Goal: Communication & Community: Answer question/provide support

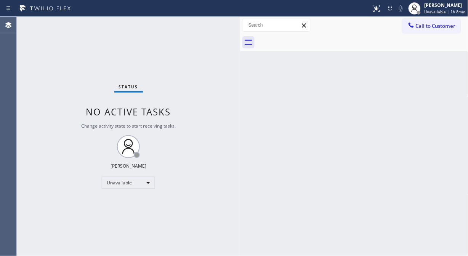
click at [60, 103] on div "Status No active tasks Change activity state to start receiving tasks. [PERSON_…" at bounding box center [128, 136] width 223 height 239
click at [54, 61] on div "Status No active tasks Change activity state to start receiving tasks. [PERSON_…" at bounding box center [128, 136] width 223 height 239
drag, startPoint x: 54, startPoint y: 80, endPoint x: 78, endPoint y: 77, distance: 23.4
click at [54, 80] on div "Status No active tasks Change activity state to start receiving tasks. [PERSON_…" at bounding box center [128, 136] width 223 height 239
click at [429, 28] on span "Call to Customer" at bounding box center [436, 25] width 40 height 7
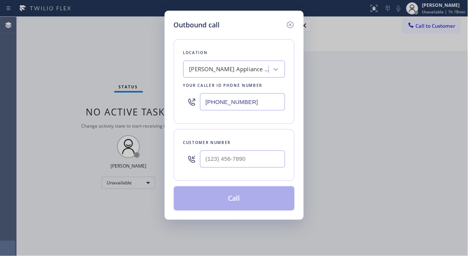
click at [206, 100] on input "[PHONE_NUMBER]" at bounding box center [242, 101] width 85 height 17
paste input "510) 880-3442"
click at [207, 102] on input "[PHONE_NUMBER]" at bounding box center [242, 101] width 85 height 17
paste input "text"
type input "[PHONE_NUMBER]"
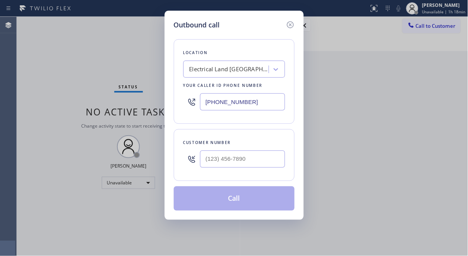
click at [39, 58] on div "Outbound call Location Electrical Land [GEOGRAPHIC_DATA] Your caller id phone n…" at bounding box center [234, 128] width 468 height 256
click at [208, 158] on input "(___) ___-____" at bounding box center [242, 158] width 85 height 17
paste input "650) 507-6273"
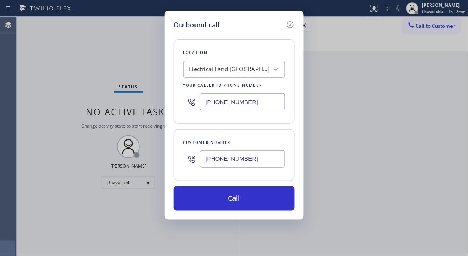
type input "[PHONE_NUMBER]"
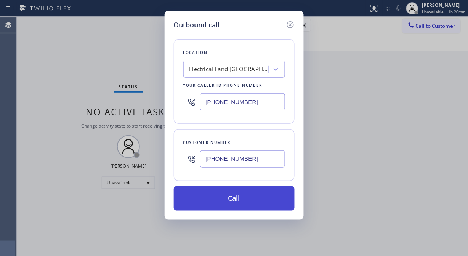
click at [242, 201] on button "Call" at bounding box center [234, 198] width 121 height 24
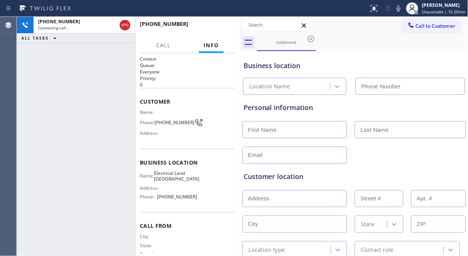
type input "[PHONE_NUMBER]"
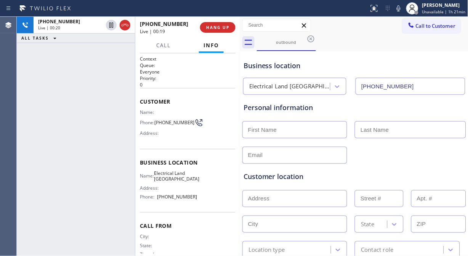
click at [37, 128] on div "[PHONE_NUMBER] Live | 00:20 ALL TASKS ALL TASKS ACTIVE TASKS TASKS IN WRAP UP" at bounding box center [76, 136] width 118 height 239
click at [46, 113] on div "[PHONE_NUMBER] Live | 00:26 ALL TASKS ALL TASKS ACTIVE TASKS TASKS IN WRAP UP" at bounding box center [76, 136] width 118 height 239
click at [219, 27] on span "HANG UP" at bounding box center [217, 27] width 23 height 5
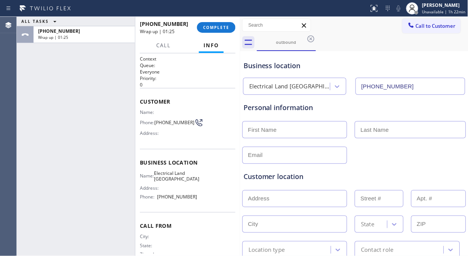
click at [31, 73] on div "ALL TASKS ALL TASKS ACTIVE TASKS TASKS IN WRAP UP [PHONE_NUMBER] Wrap up | 01:25" at bounding box center [76, 136] width 118 height 239
click at [221, 30] on span "COMPLETE" at bounding box center [216, 27] width 26 height 5
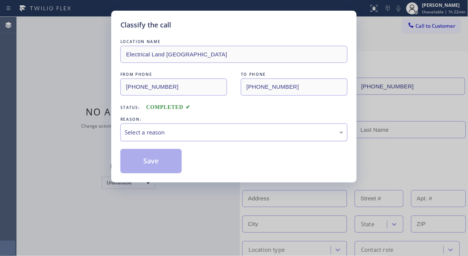
click at [195, 128] on div "Select a reason" at bounding box center [234, 132] width 219 height 9
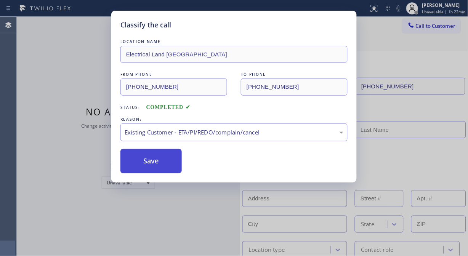
click at [154, 163] on button "Save" at bounding box center [150, 161] width 61 height 24
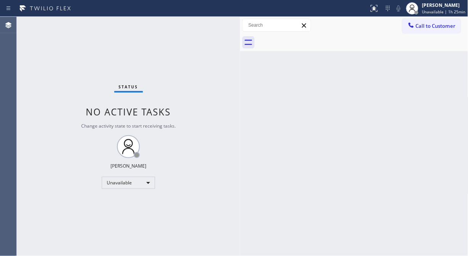
drag, startPoint x: 53, startPoint y: 85, endPoint x: 156, endPoint y: 69, distance: 104.2
click at [53, 85] on div "Status No active tasks Change activity state to start receiving tasks. [PERSON_…" at bounding box center [128, 136] width 223 height 239
click at [425, 27] on span "Call to Customer" at bounding box center [436, 25] width 40 height 7
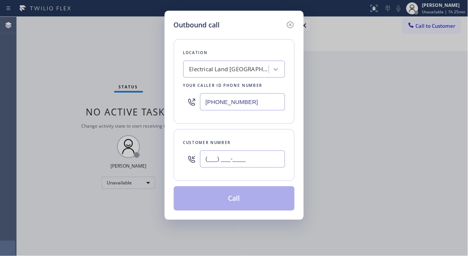
click at [216, 161] on input "(___) ___-____" at bounding box center [242, 158] width 85 height 17
paste input "650) 507-6273"
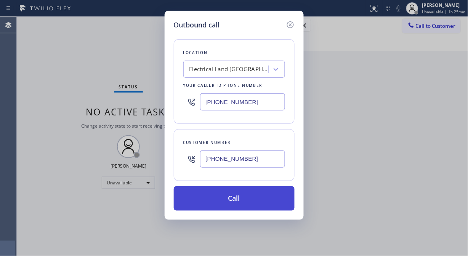
type input "[PHONE_NUMBER]"
click at [256, 203] on button "Call" at bounding box center [234, 198] width 121 height 24
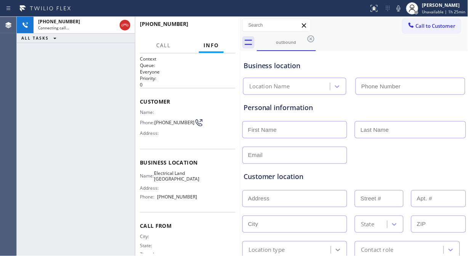
type input "[PHONE_NUMBER]"
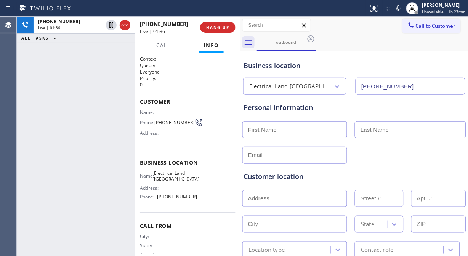
click at [60, 93] on div "[PHONE_NUMBER] Live | 01:36 ALL TASKS ALL TASKS ACTIVE TASKS TASKS IN WRAP UP" at bounding box center [76, 136] width 118 height 239
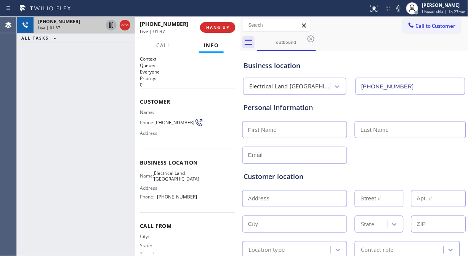
click at [110, 26] on icon at bounding box center [111, 25] width 9 height 9
click at [109, 27] on icon at bounding box center [111, 25] width 9 height 9
click at [69, 106] on div "[PHONE_NUMBER] Live | 03:48 ALL TASKS ALL TASKS ACTIVE TASKS TASKS IN WRAP UP" at bounding box center [76, 136] width 118 height 239
click at [66, 121] on div "[PHONE_NUMBER] Live | 04:27 ALL TASKS ALL TASKS ACTIVE TASKS TASKS IN WRAP UP" at bounding box center [76, 136] width 118 height 239
click at [56, 89] on div "[PHONE_NUMBER] Live | 07:15 ALL TASKS ALL TASKS ACTIVE TASKS TASKS IN WRAP UP" at bounding box center [76, 136] width 118 height 239
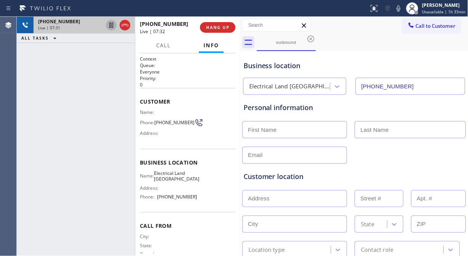
click at [298, 197] on input "text" at bounding box center [294, 198] width 105 height 17
paste input "[STREET_ADDRESS]"
type input "[STREET_ADDRESS]"
type input "2685"
type input "Hayward"
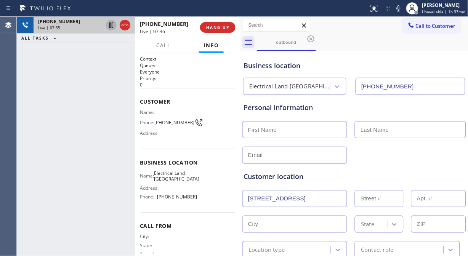
type input "94545"
click at [372, 168] on div "Customer location >> ADD NEW ADDRESS << + NEW ADDRESS [STREET_ADDRESS][US_STATE…" at bounding box center [354, 211] width 224 height 94
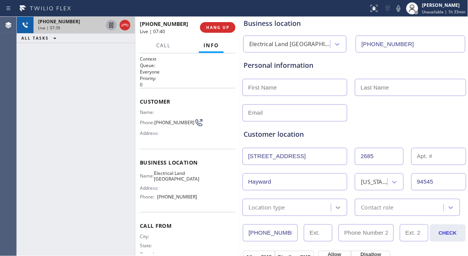
click at [336, 207] on icon at bounding box center [338, 207] width 5 height 3
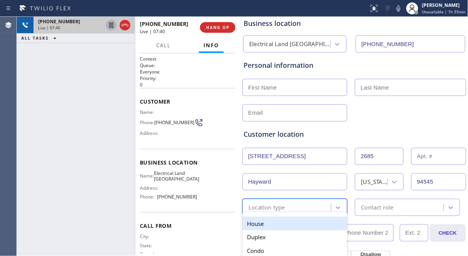
click at [297, 225] on div "House" at bounding box center [294, 224] width 105 height 14
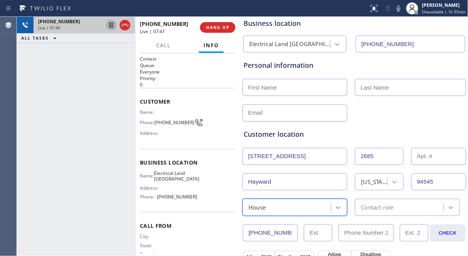
click at [413, 216] on div "[PHONE_NUMBER] CHECK" at bounding box center [354, 229] width 224 height 26
click at [390, 209] on div "Contact role" at bounding box center [377, 207] width 32 height 9
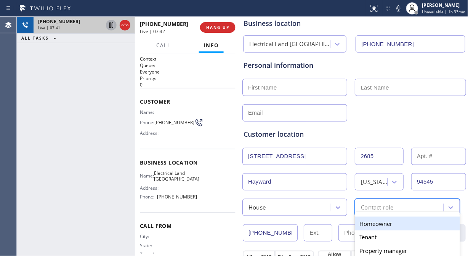
click at [382, 222] on div "Homeowner" at bounding box center [407, 224] width 105 height 14
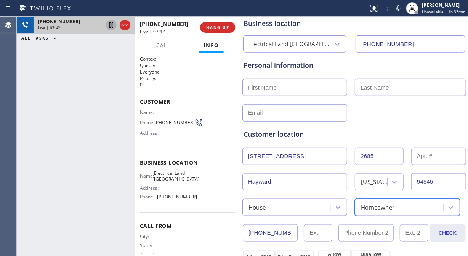
click at [391, 127] on div "Customer location >> ADD NEW ADDRESS << + NEW ADDRESS [STREET_ADDRESS][US_STATE…" at bounding box center [354, 169] width 224 height 94
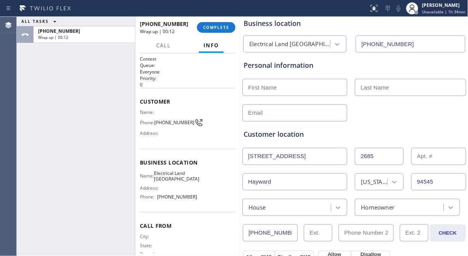
click at [59, 103] on div "ALL TASKS ALL TASKS ACTIVE TASKS TASKS IN WRAP UP [PHONE_NUMBER] Wrap up | 00:12" at bounding box center [76, 136] width 118 height 239
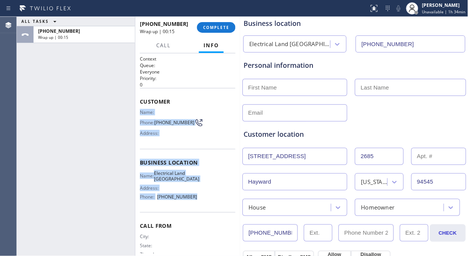
drag, startPoint x: 140, startPoint y: 112, endPoint x: 191, endPoint y: 196, distance: 98.3
click at [191, 196] on div "Context Queue: Everyone Priority: 0 Customer Name: Phone: [PHONE_NUMBER] Addres…" at bounding box center [188, 163] width 96 height 214
copy div "Name: Phone: [PHONE_NUMBER] Address: Business location Name: Electrical Land [G…"
click at [211, 28] on span "COMPLETE" at bounding box center [216, 27] width 26 height 5
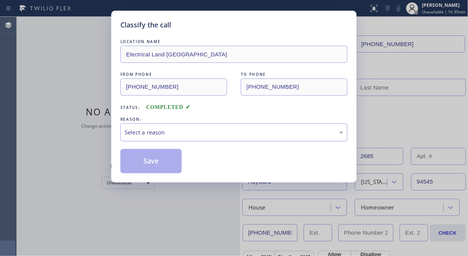
click at [211, 135] on div "Select a reason" at bounding box center [234, 132] width 219 height 9
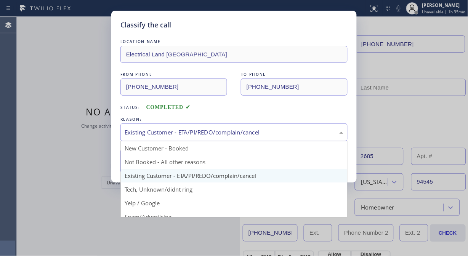
click at [192, 129] on div "Existing Customer - ETA/PI/REDO/complain/cancel" at bounding box center [234, 132] width 219 height 9
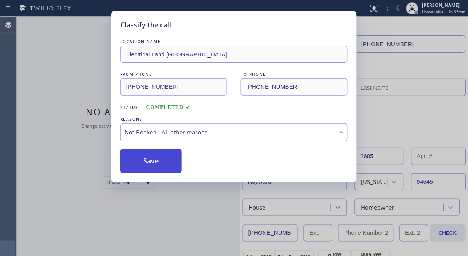
click at [153, 158] on button "Save" at bounding box center [150, 161] width 61 height 24
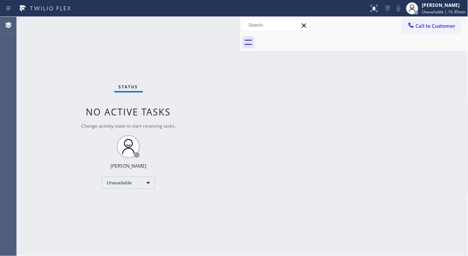
click at [39, 50] on div "Status No active tasks Change activity state to start receiving tasks. [PERSON_…" at bounding box center [128, 136] width 223 height 239
click at [416, 27] on span "Call to Customer" at bounding box center [436, 25] width 40 height 7
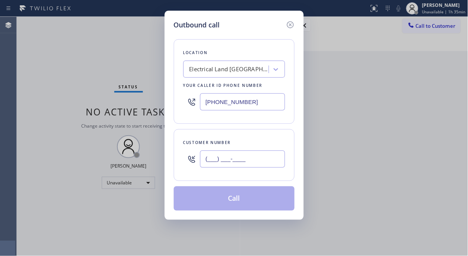
click at [233, 160] on input "(___) ___-____" at bounding box center [242, 158] width 85 height 17
paste input "650) 507-6273"
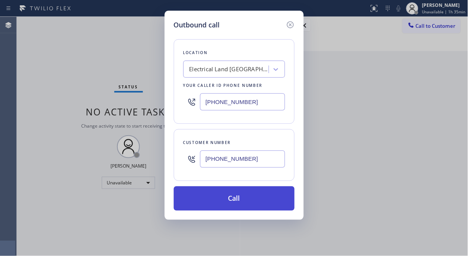
type input "[PHONE_NUMBER]"
click at [237, 200] on button "Call" at bounding box center [234, 198] width 121 height 24
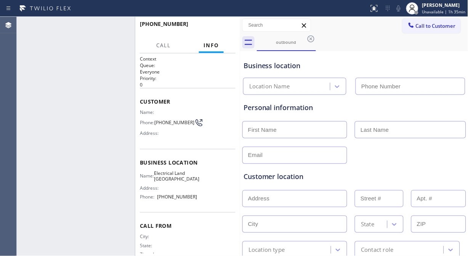
type input "[PHONE_NUMBER]"
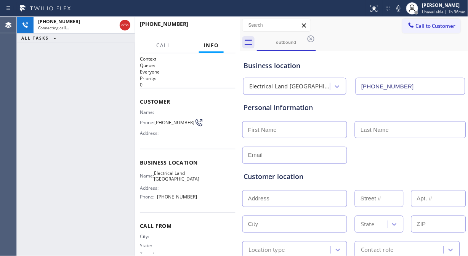
click at [39, 93] on div "[PHONE_NUMBER] Connecting call… ALL TASKS ALL TASKS ACTIVE TASKS TASKS IN WRAP …" at bounding box center [76, 136] width 118 height 239
click at [56, 132] on div "[PHONE_NUMBER] Connecting call… ALL TASKS ALL TASKS ACTIVE TASKS TASKS IN WRAP …" at bounding box center [76, 136] width 118 height 239
click at [336, 168] on div "Customer location >> ADD NEW ADDRESS << + NEW ADDRESS State Location type Conta…" at bounding box center [354, 211] width 224 height 94
click at [214, 27] on span "HANG UP" at bounding box center [217, 27] width 23 height 5
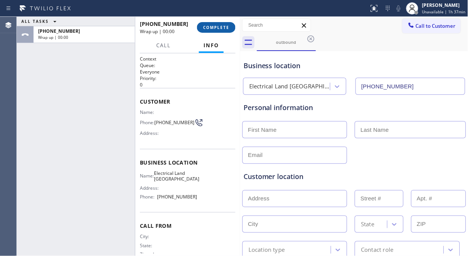
click at [214, 27] on span "COMPLETE" at bounding box center [216, 27] width 26 height 5
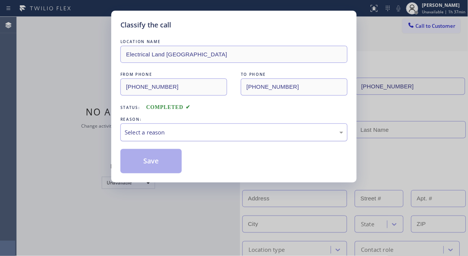
click at [227, 140] on div "Select a reason" at bounding box center [233, 132] width 227 height 18
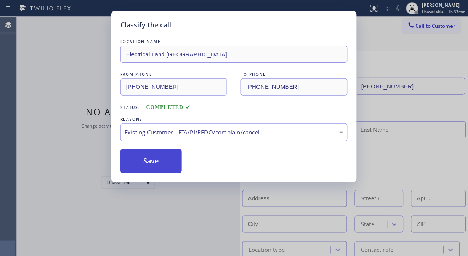
drag, startPoint x: 206, startPoint y: 174, endPoint x: 168, endPoint y: 167, distance: 38.8
click at [143, 163] on button "Save" at bounding box center [150, 161] width 61 height 24
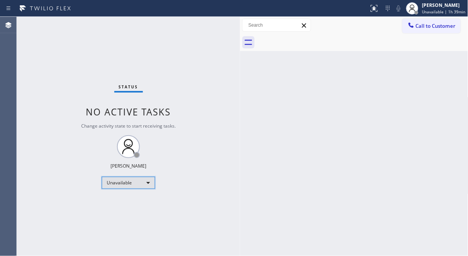
click at [129, 182] on div "Unavailable" at bounding box center [128, 183] width 53 height 12
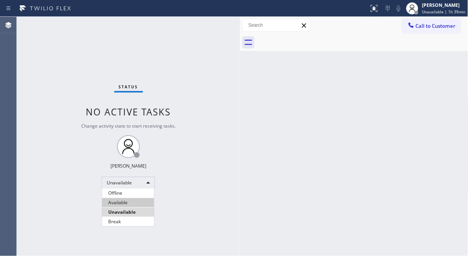
click at [131, 204] on li "Available" at bounding box center [128, 202] width 52 height 9
click at [223, 146] on div "Status No active tasks Change activity state to start receiving tasks. [PERSON_…" at bounding box center [128, 136] width 223 height 239
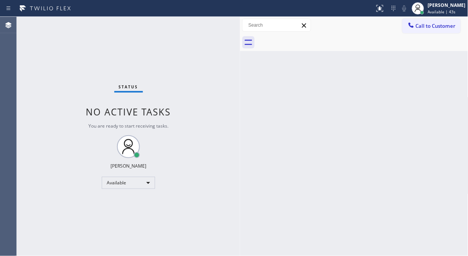
drag, startPoint x: 416, startPoint y: 27, endPoint x: 317, endPoint y: 99, distance: 121.8
click at [416, 27] on span "Call to Customer" at bounding box center [436, 25] width 40 height 7
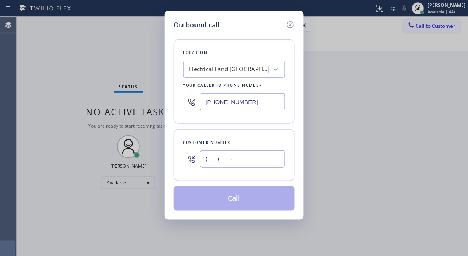
click at [261, 160] on input "(___) ___-____" at bounding box center [242, 158] width 85 height 17
paste input "650) 507-6273"
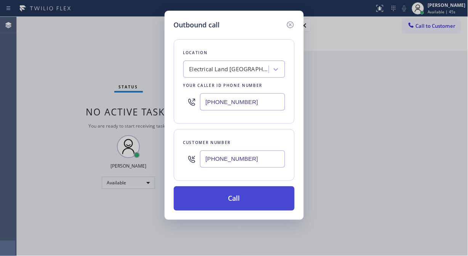
type input "[PHONE_NUMBER]"
click at [272, 202] on button "Call" at bounding box center [234, 198] width 121 height 24
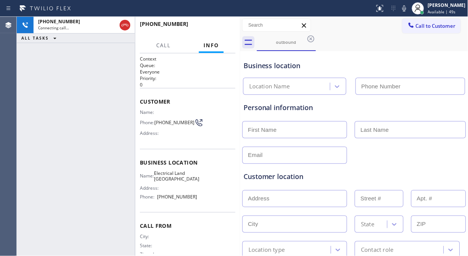
type input "[PHONE_NUMBER]"
click at [58, 93] on div "[PHONE_NUMBER] Connecting call… ALL TASKS ALL TASKS ACTIVE TASKS TASKS IN WRAP …" at bounding box center [76, 136] width 118 height 239
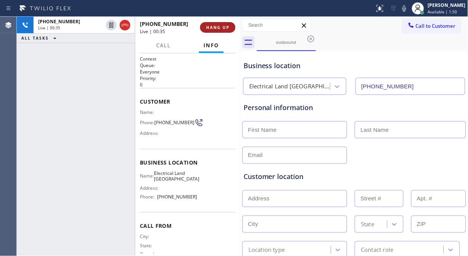
click at [215, 29] on span "HANG UP" at bounding box center [217, 27] width 23 height 5
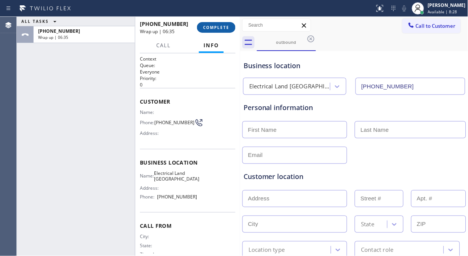
click at [224, 27] on span "COMPLETE" at bounding box center [216, 27] width 26 height 5
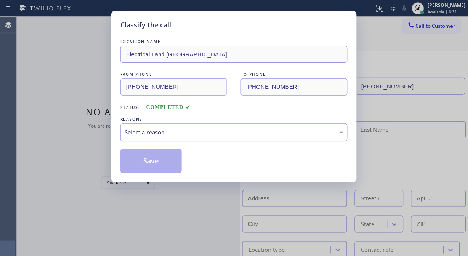
click at [214, 130] on div "Select a reason" at bounding box center [234, 132] width 219 height 9
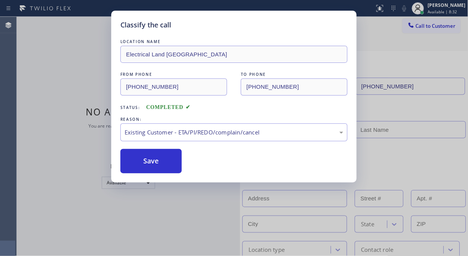
click at [154, 159] on button "Save" at bounding box center [150, 161] width 61 height 24
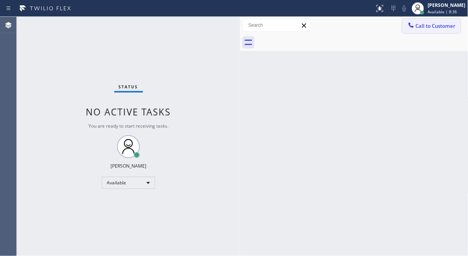
click at [438, 27] on span "Call to Customer" at bounding box center [436, 25] width 40 height 7
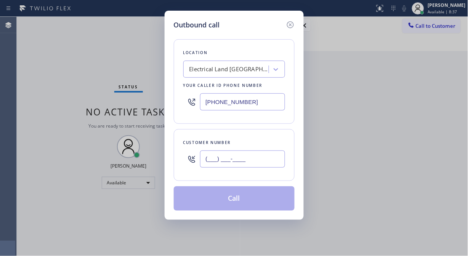
click at [255, 162] on input "(___) ___-____" at bounding box center [242, 158] width 85 height 17
paste input "650) 507-6273"
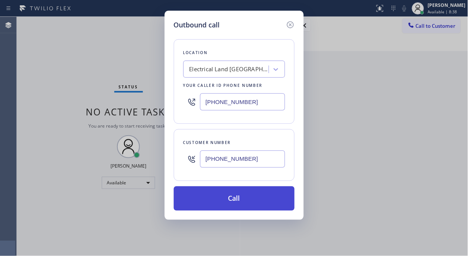
type input "[PHONE_NUMBER]"
click at [258, 200] on button "Call" at bounding box center [234, 198] width 121 height 24
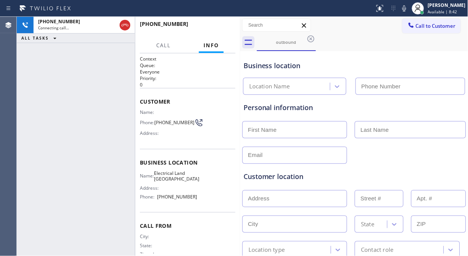
type input "[PHONE_NUMBER]"
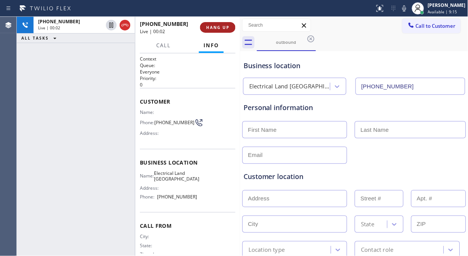
click at [222, 29] on span "HANG UP" at bounding box center [217, 27] width 23 height 5
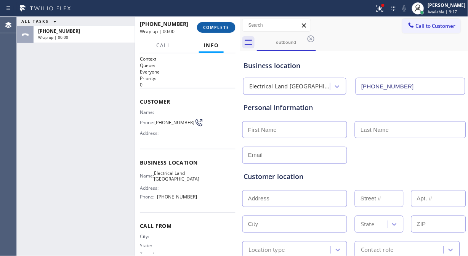
click at [221, 29] on span "COMPLETE" at bounding box center [216, 27] width 26 height 5
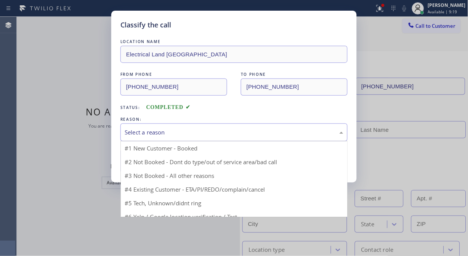
click at [223, 133] on div "Select a reason" at bounding box center [234, 132] width 219 height 9
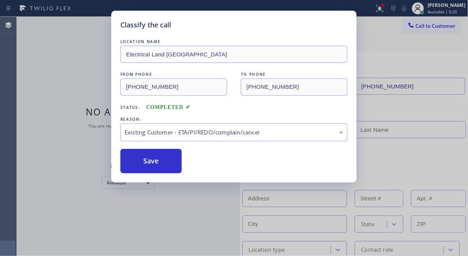
drag, startPoint x: 159, startPoint y: 168, endPoint x: 291, endPoint y: 256, distance: 157.9
click at [159, 168] on button "Save" at bounding box center [150, 161] width 61 height 24
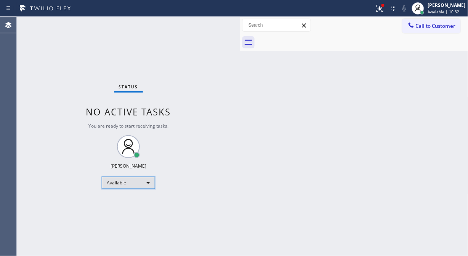
click at [154, 182] on div "Available" at bounding box center [128, 183] width 53 height 12
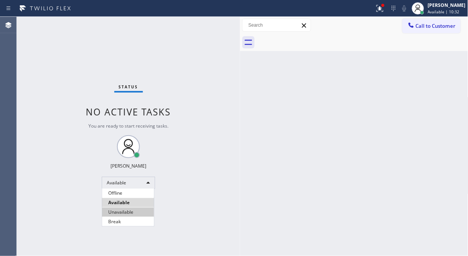
click at [127, 214] on li "Unavailable" at bounding box center [128, 212] width 52 height 9
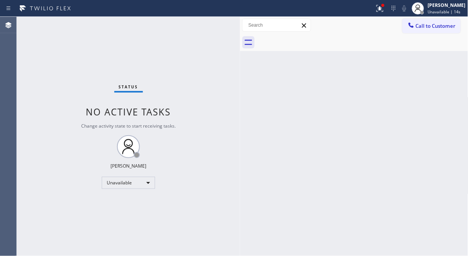
click at [61, 125] on div "Status No active tasks Change activity state to start receiving tasks. [PERSON_…" at bounding box center [128, 136] width 223 height 239
click at [115, 183] on div "Unavailable" at bounding box center [128, 183] width 53 height 12
click at [127, 203] on li "Available" at bounding box center [128, 202] width 52 height 9
click at [234, 181] on div "Status No active tasks Change activity state to start receiving tasks. [PERSON_…" at bounding box center [128, 136] width 223 height 239
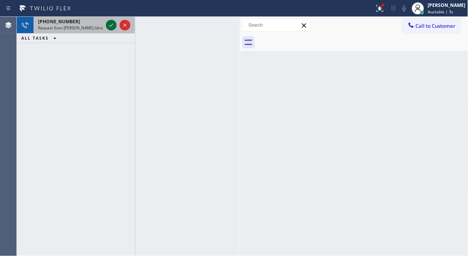
click at [109, 26] on icon at bounding box center [111, 25] width 9 height 9
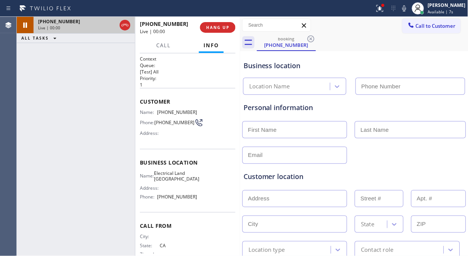
type input "[PHONE_NUMBER]"
click at [406, 11] on icon at bounding box center [404, 8] width 4 height 6
click at [409, 9] on icon at bounding box center [404, 8] width 9 height 9
click at [407, 9] on rect at bounding box center [403, 7] width 5 height 5
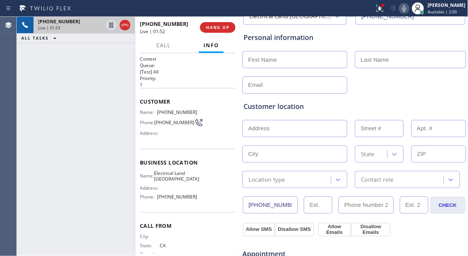
scroll to position [211, 0]
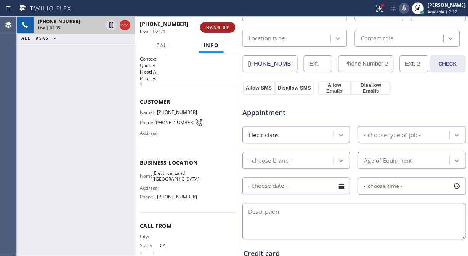
click at [216, 26] on span "HANG UP" at bounding box center [217, 27] width 23 height 5
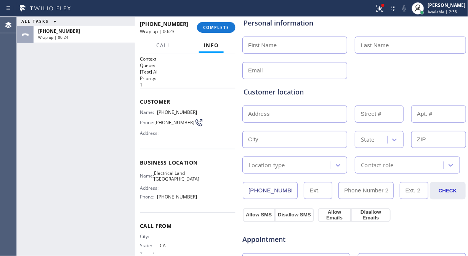
scroll to position [0, 0]
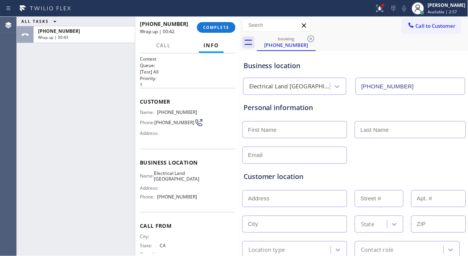
click at [275, 154] on input "text" at bounding box center [294, 155] width 105 height 17
paste input "[EMAIL_ADDRESS][DOMAIN_NAME]"
type input "[EMAIL_ADDRESS][DOMAIN_NAME]"
click at [294, 129] on input "text" at bounding box center [294, 129] width 105 height 17
paste input "[PERSON_NAME]"
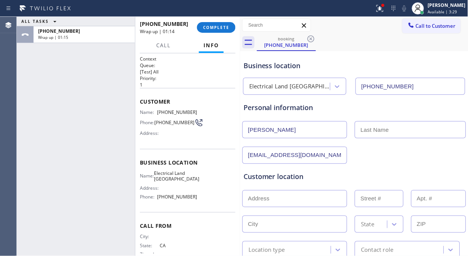
click at [273, 127] on input "[PERSON_NAME]" at bounding box center [294, 129] width 105 height 17
drag, startPoint x: 273, startPoint y: 127, endPoint x: 261, endPoint y: 136, distance: 15.2
click at [262, 137] on input "[PERSON_NAME]" at bounding box center [294, 129] width 105 height 17
drag, startPoint x: 294, startPoint y: 128, endPoint x: 239, endPoint y: 130, distance: 54.5
click at [239, 130] on div "ALL TASKS ALL TASKS ACTIVE TASKS TASKS IN WRAP UP [PHONE_NUMBER] Wrap up | 01:1…" at bounding box center [242, 136] width 451 height 239
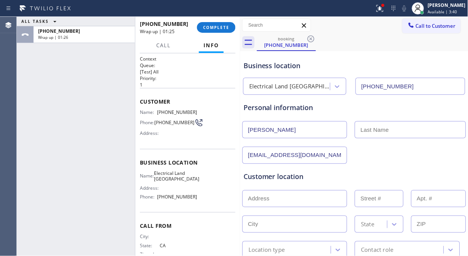
click at [293, 132] on input "[PERSON_NAME]" at bounding box center [294, 129] width 105 height 17
drag, startPoint x: 293, startPoint y: 132, endPoint x: 276, endPoint y: 130, distance: 17.6
click at [276, 130] on input "[PERSON_NAME]" at bounding box center [294, 129] width 105 height 17
type input "Sandeep"
click at [366, 129] on input "text" at bounding box center [410, 129] width 111 height 17
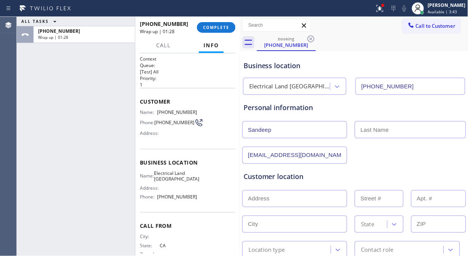
paste input "Penki"
type input "Penki"
click at [319, 132] on input "Sandeep" at bounding box center [294, 129] width 105 height 17
click at [246, 130] on input "Sandeep" at bounding box center [294, 129] width 105 height 17
type input "Sandeep"
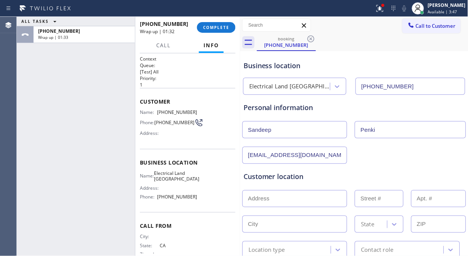
click at [408, 165] on div "Customer location >> ADD NEW ADDRESS << + NEW ADDRESS State Location type Conta…" at bounding box center [354, 211] width 224 height 94
click at [254, 203] on input "text" at bounding box center [294, 198] width 105 height 17
paste input "[STREET_ADDRESS][PERSON_NAME]"
type input "[STREET_ADDRESS]"
type input "2685"
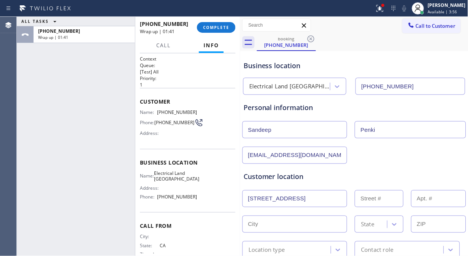
type input "Hayward"
type input "94545"
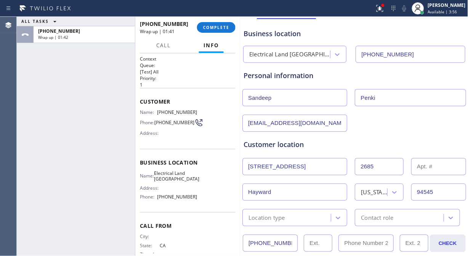
scroll to position [85, 0]
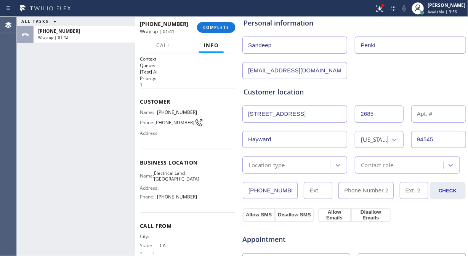
click at [294, 164] on div "Location type" at bounding box center [288, 164] width 86 height 13
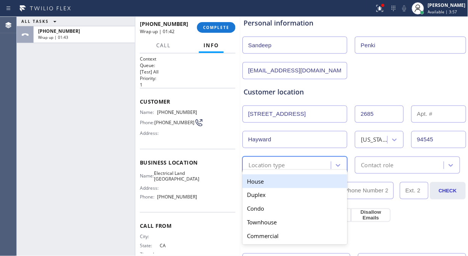
click at [288, 181] on div "House" at bounding box center [294, 181] width 105 height 14
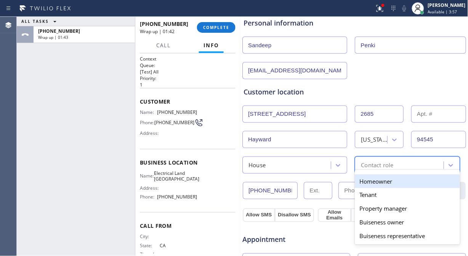
click at [370, 166] on div "Contact role" at bounding box center [377, 165] width 32 height 9
click at [366, 185] on div "Homeowner" at bounding box center [407, 181] width 105 height 14
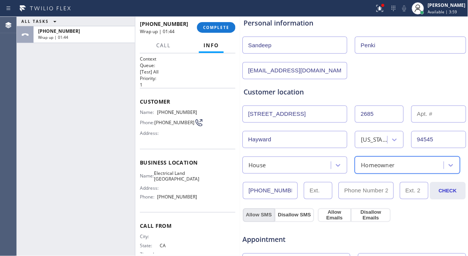
click at [252, 214] on button "Allow SMS" at bounding box center [259, 215] width 32 height 14
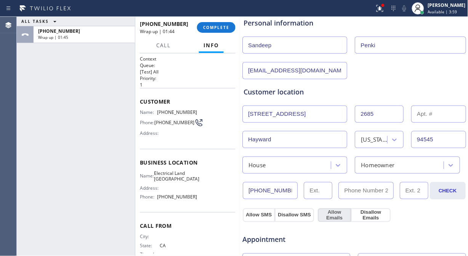
click at [342, 212] on button "Allow Emails" at bounding box center [334, 215] width 33 height 14
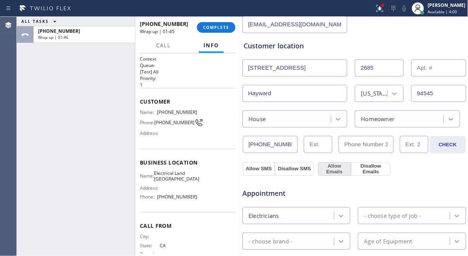
scroll to position [211, 0]
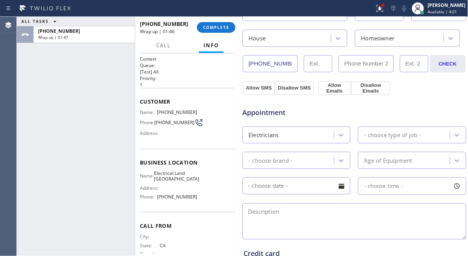
click at [380, 134] on div "- choose type of job -" at bounding box center [392, 135] width 57 height 9
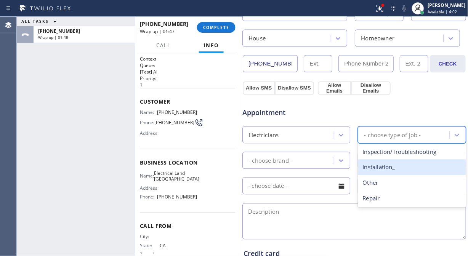
click at [377, 161] on div "Installation_" at bounding box center [412, 168] width 108 height 16
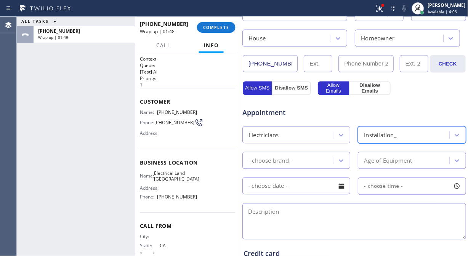
click at [286, 159] on div "- choose brand -" at bounding box center [270, 160] width 44 height 9
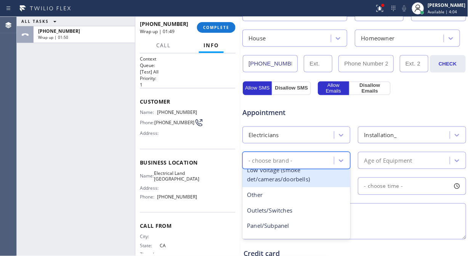
scroll to position [121, 0]
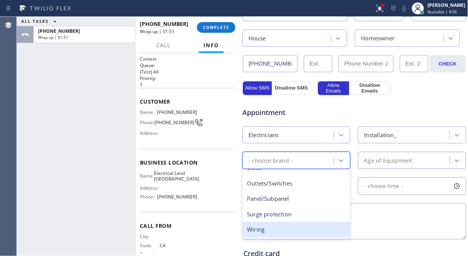
click at [261, 228] on div "Wiring" at bounding box center [296, 230] width 108 height 16
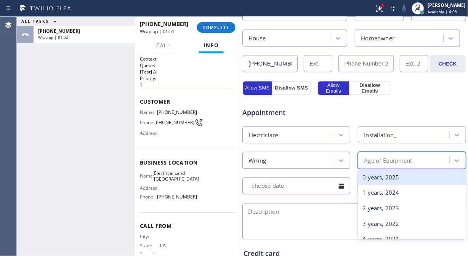
click at [364, 165] on div "Age of Equipment" at bounding box center [388, 160] width 48 height 9
click at [368, 181] on div "0 years, 2025" at bounding box center [412, 178] width 108 height 16
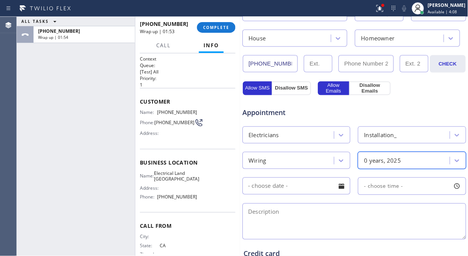
click at [321, 192] on input "text" at bounding box center [296, 186] width 108 height 17
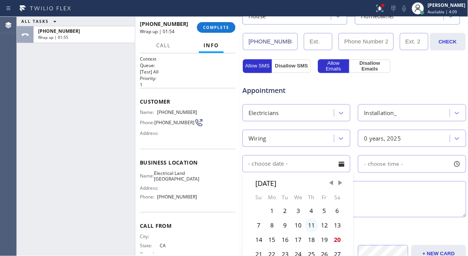
scroll to position [254, 0]
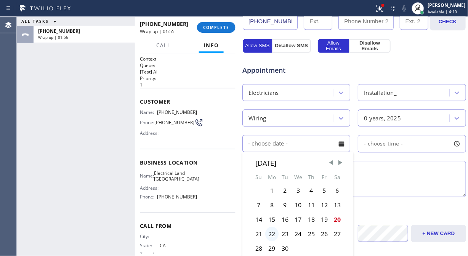
click at [271, 232] on div "22" at bounding box center [271, 234] width 13 height 14
type input "[DATE]"
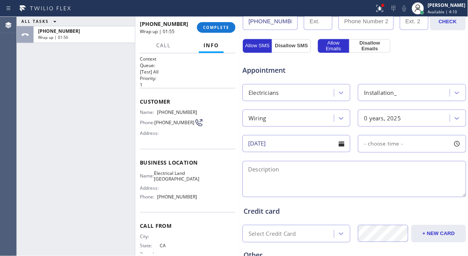
click at [414, 144] on div "- choose time -" at bounding box center [412, 144] width 108 height 18
drag, startPoint x: 363, startPoint y: 191, endPoint x: 386, endPoint y: 192, distance: 22.9
click at [388, 192] on div at bounding box center [391, 190] width 9 height 16
drag, startPoint x: 362, startPoint y: 192, endPoint x: 368, endPoint y: 192, distance: 5.3
click at [368, 192] on div at bounding box center [372, 190] width 9 height 16
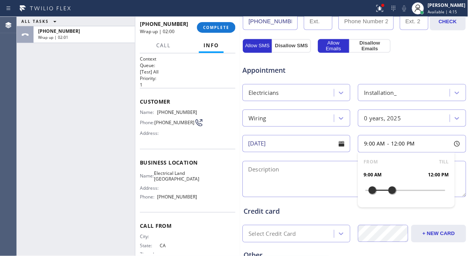
click at [313, 184] on textarea at bounding box center [354, 179] width 224 height 36
drag, startPoint x: 61, startPoint y: 100, endPoint x: 208, endPoint y: 107, distance: 147.2
click at [61, 100] on div "ALL TASKS ALL TASKS ACTIVE TASKS TASKS IN WRAP UP [PHONE_NUMBER] Wrap up | 02:19" at bounding box center [76, 136] width 118 height 239
click at [290, 177] on textarea "To enrich screen reader interactions, please activate Accessibility in Grammarl…" at bounding box center [354, 179] width 224 height 36
paste textarea "install 2 fan box, 10 ft. ceiling/ House/ HO/"
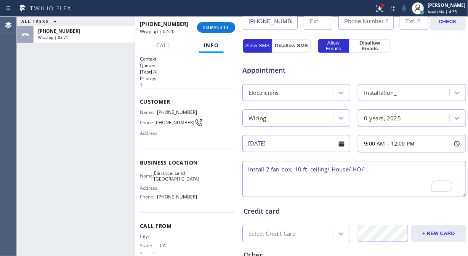
click at [245, 174] on textarea "install 2 fan box, 10 ft. ceiling/ House/ HO/" at bounding box center [354, 179] width 224 height 36
click at [327, 187] on textarea "9-12/ NO SCF/ install 2 fan box, 10 ft. ceiling/ House/ HO/" at bounding box center [354, 179] width 224 height 36
click at [329, 171] on textarea "9-12/ NO SCF/ install 2 fan box, 10 ft. ceiling/ House/ HO/" at bounding box center [354, 179] width 224 height 36
drag, startPoint x: 329, startPoint y: 169, endPoint x: 338, endPoint y: 172, distance: 9.6
click at [329, 170] on textarea "9-12/ NO SCF/ install 2 fan box, 10 ft. ceiling/ House/ HO/" at bounding box center [354, 179] width 224 height 36
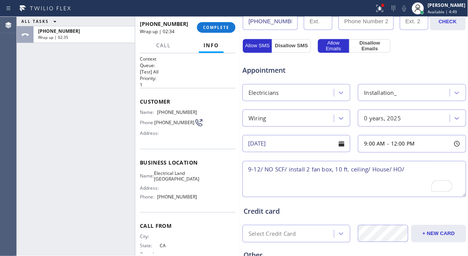
click at [347, 173] on textarea "9-12/ NO SCF/ install 2 fan box, 10 ft. ceiling/ House/ HO/" at bounding box center [354, 179] width 224 height 36
click at [417, 171] on textarea "9-12/ NO SCF/ install 2 fan box, 10 ft. ceiling/ House/ HO/" at bounding box center [354, 179] width 224 height 36
paste textarea "[STREET_ADDRESS][PERSON_NAME]"
click at [347, 184] on textarea "9-12/ NO SCF/ install 2 fan box, 10 ft. ceiling/ House/ HO/ [STREET_ADDRESS]" at bounding box center [354, 179] width 224 height 36
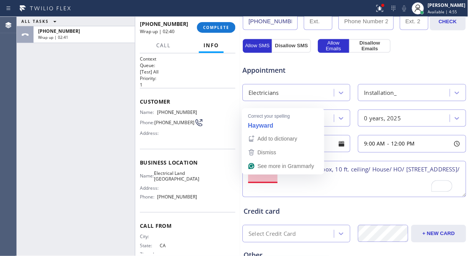
click at [252, 178] on textarea "9-12/ NO SCF/ install 2 fan box, 10 ft. ceiling/ House/ HO/ [STREET_ADDRESS]/" at bounding box center [354, 179] width 224 height 36
click at [254, 179] on textarea "9-12/ NO SCF/ install 2 fan box, 10 ft. ceiling/ House/ HO/ [STREET_ADDRESS]/" at bounding box center [354, 179] width 224 height 36
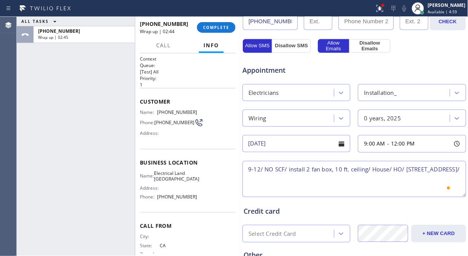
click at [321, 181] on textarea "9-12/ NO SCF/ install 2 fan box, 10 ft. ceiling/ House/ HO/ [STREET_ADDRESS]/" at bounding box center [354, 179] width 224 height 36
drag, startPoint x: 189, startPoint y: 184, endPoint x: 159, endPoint y: 177, distance: 30.6
click at [159, 177] on div "Name: Electrical Land Union City Address: Phone: [PHONE_NUMBER]" at bounding box center [169, 186] width 58 height 33
copy span "Electrical Land [GEOGRAPHIC_DATA]"
click at [318, 177] on textarea "9-12/ NO SCF/ install 2 fan box, 10 ft. ceiling/ House/ HO/ [STREET_ADDRESS]/" at bounding box center [354, 179] width 224 height 36
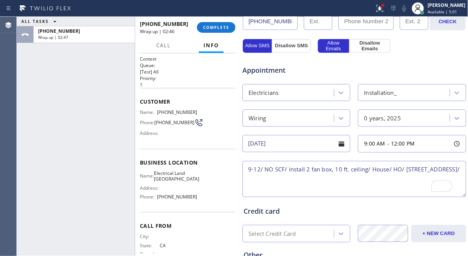
paste textarea "Electrical Land [GEOGRAPHIC_DATA]"
click at [395, 179] on textarea "9-12/ NO SCF/ install 2 fan box, 10 ft. ceiling/ House/ HO/ [STREET_ADDRESS]/ E…" at bounding box center [354, 179] width 224 height 36
paste textarea "Please call 30 minutes prior to arrival."
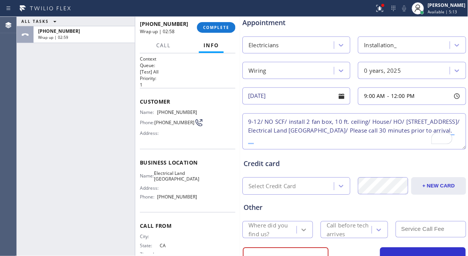
scroll to position [334, 0]
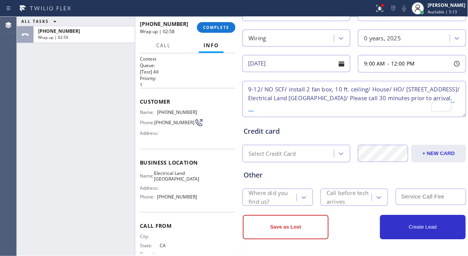
type textarea "9-12/ NO SCF/ install 2 fan box, 10 ft. ceiling/ House/ HO/ [STREET_ADDRESS]/ E…"
click at [282, 193] on div "Where did you find us?" at bounding box center [271, 198] width 47 height 18
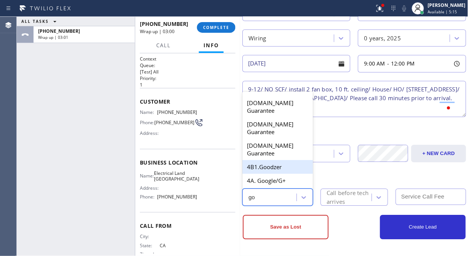
type input "goo"
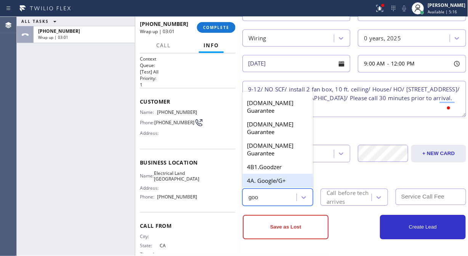
click at [285, 174] on div "4A. Google/G+" at bounding box center [277, 181] width 70 height 14
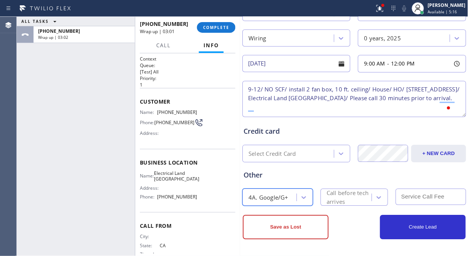
click at [349, 198] on div "Call before tech arrives" at bounding box center [348, 198] width 44 height 18
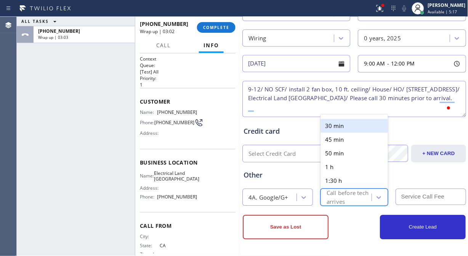
click at [353, 125] on div "30 min" at bounding box center [353, 126] width 67 height 14
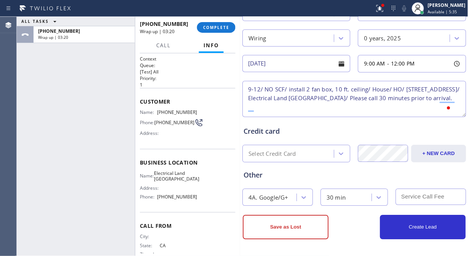
click at [43, 113] on div "ALL TASKS ALL TASKS ACTIVE TASKS TASKS IN WRAP UP [PHONE_NUMBER] Wrap up | 03:20" at bounding box center [76, 136] width 118 height 239
click at [412, 193] on input "text" at bounding box center [430, 197] width 70 height 16
type input "0"
click at [317, 108] on textarea "9-12/ NO SCF/ install 2 fan box, 10 ft. ceiling/ House/ HO/ [STREET_ADDRESS]/ E…" at bounding box center [354, 99] width 224 height 36
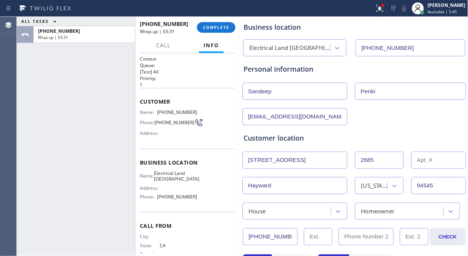
scroll to position [38, 0]
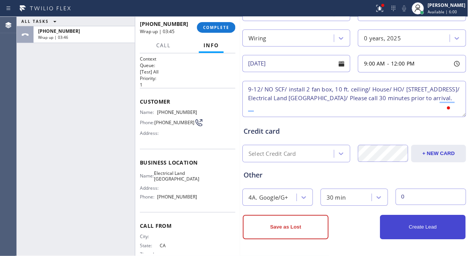
click at [428, 219] on button "Create Lead" at bounding box center [423, 227] width 86 height 24
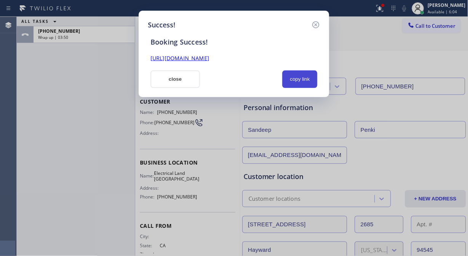
click at [299, 79] on button "copy link" at bounding box center [299, 79] width 35 height 18
click at [209, 54] on link "[URL][DOMAIN_NAME]" at bounding box center [179, 57] width 59 height 7
drag, startPoint x: 181, startPoint y: 78, endPoint x: 189, endPoint y: 57, distance: 21.9
click at [181, 78] on button "close" at bounding box center [175, 79] width 50 height 18
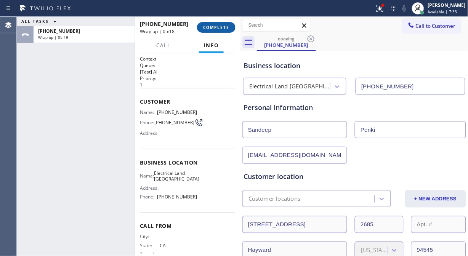
click at [222, 25] on span "COMPLETE" at bounding box center [216, 27] width 26 height 5
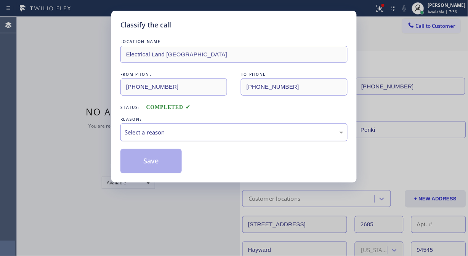
click at [199, 138] on div "Select a reason" at bounding box center [233, 132] width 227 height 18
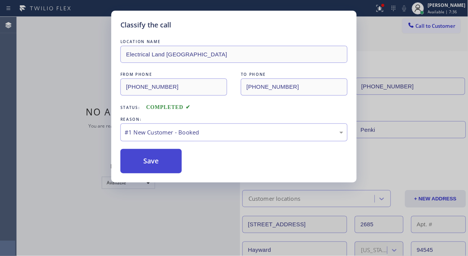
click at [170, 168] on button "Save" at bounding box center [150, 161] width 61 height 24
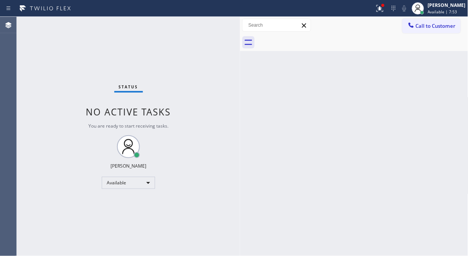
drag, startPoint x: 449, startPoint y: 27, endPoint x: 296, endPoint y: 59, distance: 156.9
click at [448, 27] on span "Call to Customer" at bounding box center [436, 25] width 40 height 7
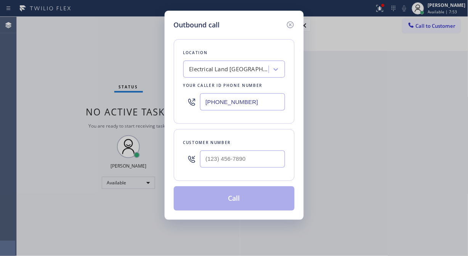
click at [237, 71] on div "Electrical Land [GEOGRAPHIC_DATA]" at bounding box center [229, 69] width 80 height 9
paste input "Mr [PERSON_NAME] Fixer"
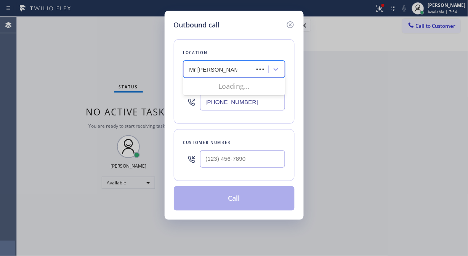
type input "Mr [PERSON_NAME] Fixer"
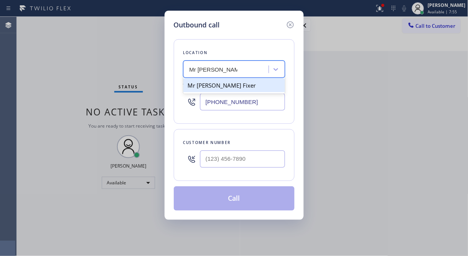
click at [224, 85] on div "Mr [PERSON_NAME] Fixer" at bounding box center [234, 85] width 102 height 14
type input "[PHONE_NUMBER]"
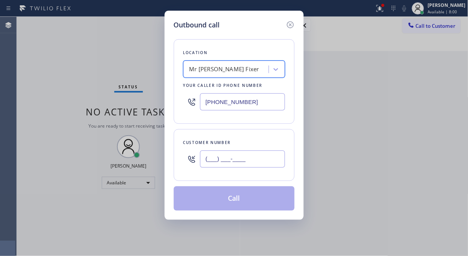
click at [209, 160] on input "(___) ___-____" at bounding box center [242, 158] width 85 height 17
paste input "781) 632-9196"
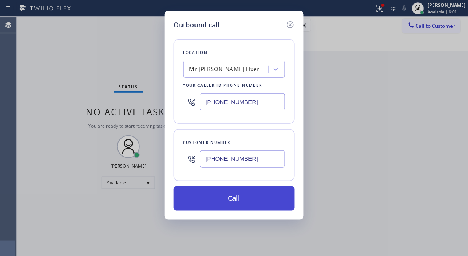
type input "[PHONE_NUMBER]"
click at [233, 198] on button "Call" at bounding box center [234, 198] width 121 height 24
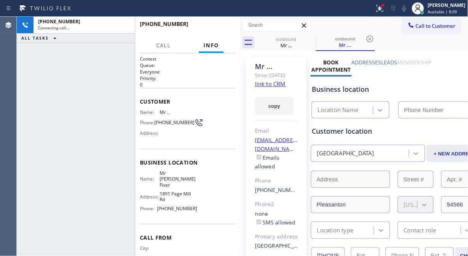
type input "[PHONE_NUMBER]"
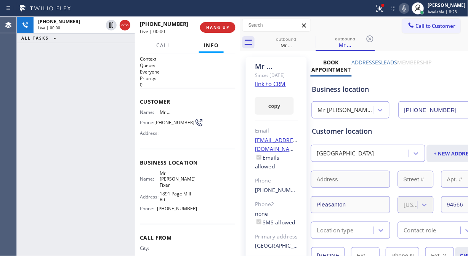
click at [61, 88] on div "[PHONE_NUMBER] Live | 00:00 ALL TASKS ALL TASKS ACTIVE TASKS TASKS IN WRAP UP" at bounding box center [76, 136] width 118 height 239
click at [220, 30] on button "HANG UP" at bounding box center [217, 27] width 35 height 11
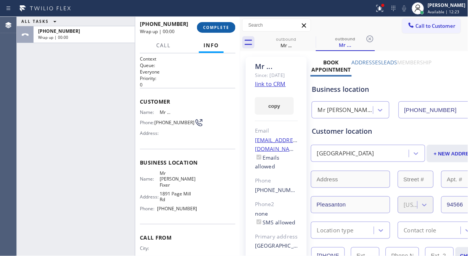
click at [219, 28] on span "COMPLETE" at bounding box center [216, 27] width 26 height 5
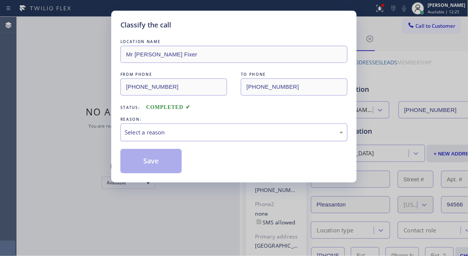
click at [207, 134] on div "Select a reason" at bounding box center [234, 132] width 219 height 9
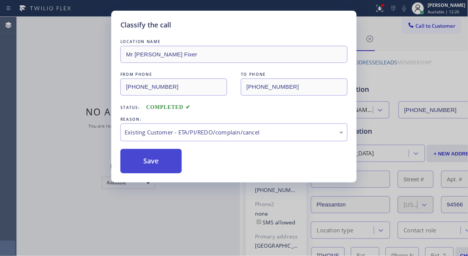
click at [155, 168] on button "Save" at bounding box center [150, 161] width 61 height 24
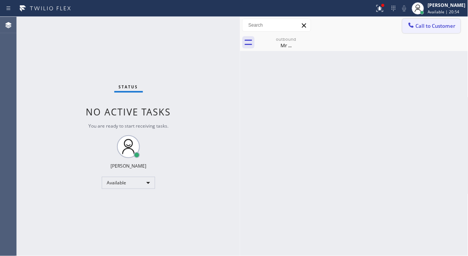
click at [424, 25] on span "Call to Customer" at bounding box center [436, 25] width 40 height 7
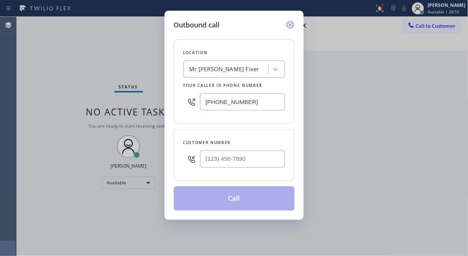
click at [288, 22] on icon at bounding box center [290, 24] width 9 height 9
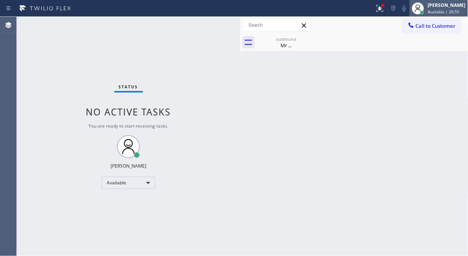
click at [442, 12] on span "Available | 20:55" at bounding box center [444, 11] width 32 height 5
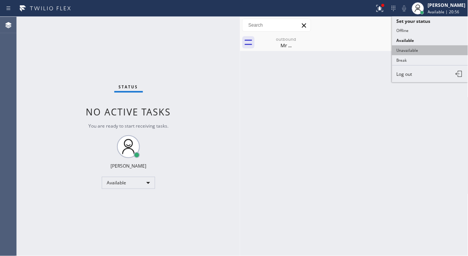
type input "[PHONE_NUMBER]"
click at [414, 50] on button "Unavailable" at bounding box center [430, 50] width 76 height 10
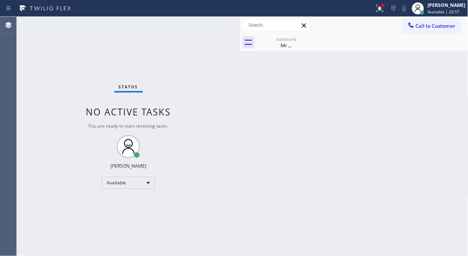
drag, startPoint x: 309, startPoint y: 36, endPoint x: 325, endPoint y: 38, distance: 16.9
click at [0, 0] on icon at bounding box center [0, 0] width 0 height 0
click at [420, 26] on span "Call to Customer" at bounding box center [436, 25] width 40 height 7
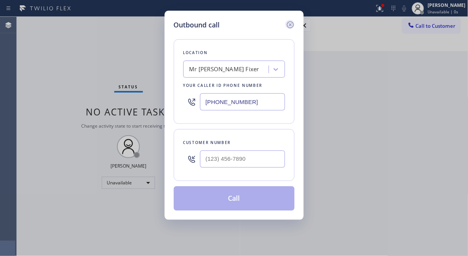
click at [291, 24] on icon at bounding box center [290, 24] width 9 height 9
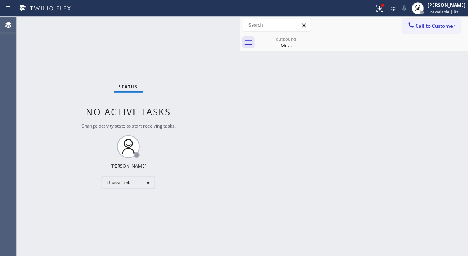
drag, startPoint x: 302, startPoint y: 39, endPoint x: 307, endPoint y: 42, distance: 5.8
click at [302, 40] on div "outbound" at bounding box center [286, 39] width 58 height 6
click at [429, 32] on button "Call to Customer" at bounding box center [431, 26] width 58 height 14
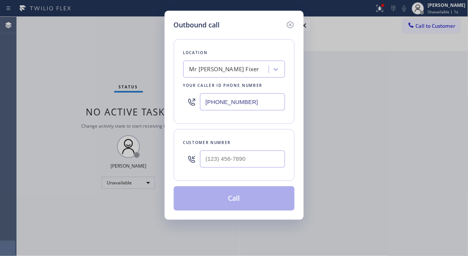
click at [206, 106] on input "[PHONE_NUMBER]" at bounding box center [242, 101] width 85 height 17
paste input "833) 351-0484"
type input "[PHONE_NUMBER]"
drag, startPoint x: 54, startPoint y: 77, endPoint x: 120, endPoint y: 106, distance: 71.7
click at [54, 77] on div "Outbound call Location High Q Appliance Repair Your caller id phone number [PHO…" at bounding box center [234, 128] width 468 height 256
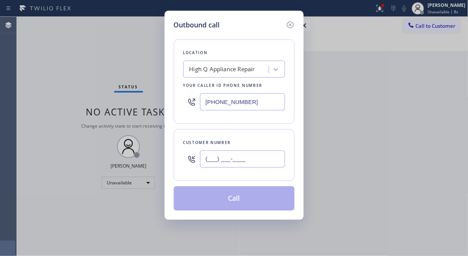
click at [214, 156] on input "(___) ___-____" at bounding box center [242, 158] width 85 height 17
paste input "847) 373-1004"
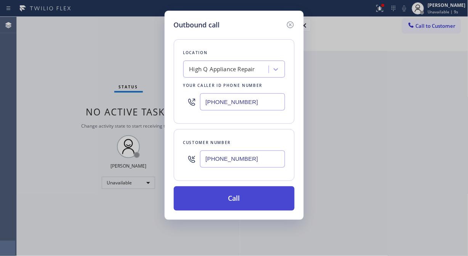
type input "[PHONE_NUMBER]"
click at [227, 204] on button "Call" at bounding box center [234, 198] width 121 height 24
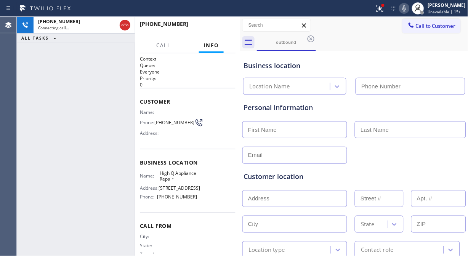
type input "[PHONE_NUMBER]"
click at [65, 85] on div "[PHONE_NUMBER] Connecting call… ALL TASKS ALL TASKS ACTIVE TASKS TASKS IN WRAP …" at bounding box center [76, 136] width 118 height 239
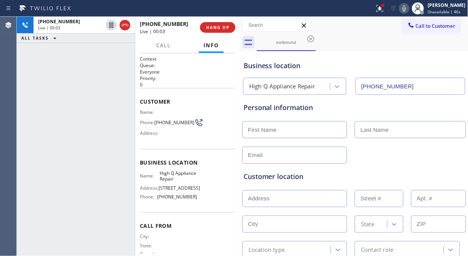
drag, startPoint x: 201, startPoint y: 17, endPoint x: 206, endPoint y: 21, distance: 6.9
click at [204, 19] on div "[PHONE_NUMBER] Live | 00:03 HANG UP" at bounding box center [188, 28] width 96 height 20
click at [213, 24] on button "HANG UP" at bounding box center [217, 27] width 35 height 11
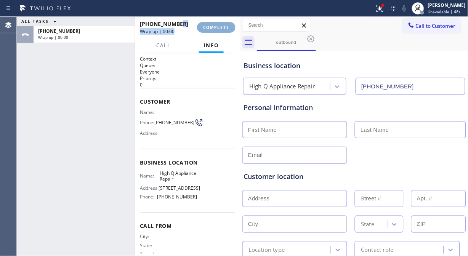
click at [214, 26] on span "COMPLETE" at bounding box center [216, 27] width 26 height 5
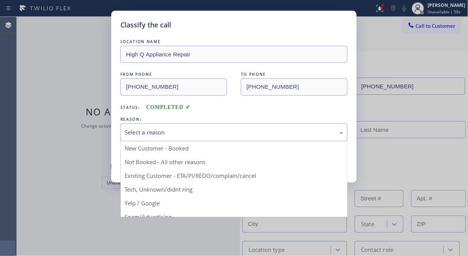
click at [219, 132] on div "Select a reason" at bounding box center [234, 132] width 219 height 9
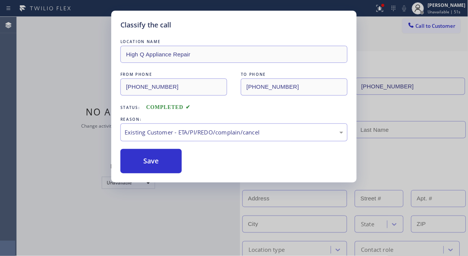
drag, startPoint x: 153, startPoint y: 167, endPoint x: 405, endPoint y: 198, distance: 254.1
click at [160, 170] on button "Save" at bounding box center [150, 161] width 61 height 24
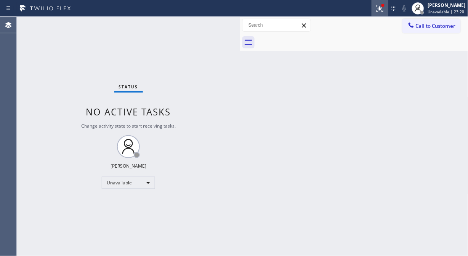
click at [382, 8] on icon at bounding box center [379, 7] width 5 height 3
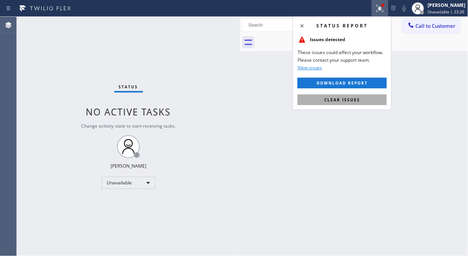
click at [346, 102] on span "Clear issues" at bounding box center [342, 99] width 36 height 5
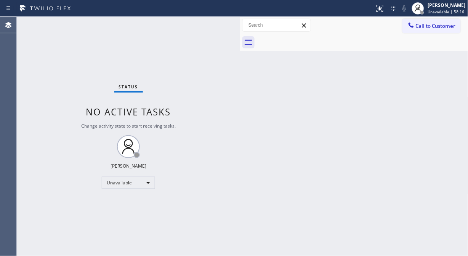
click at [68, 86] on div "Status No active tasks Change activity state to start receiving tasks. [PERSON_…" at bounding box center [128, 136] width 223 height 239
click at [139, 184] on div "Unavailable" at bounding box center [128, 183] width 53 height 12
click at [127, 219] on li "Break" at bounding box center [128, 221] width 52 height 9
click at [256, 184] on div "Back to Dashboard Change Sender ID Customers Technicians Select a contact Outbo…" at bounding box center [354, 136] width 228 height 239
click at [286, 214] on div "Back to Dashboard Change Sender ID Customers Technicians Select a contact Outbo…" at bounding box center [354, 136] width 228 height 239
